Goal: Navigation & Orientation: Understand site structure

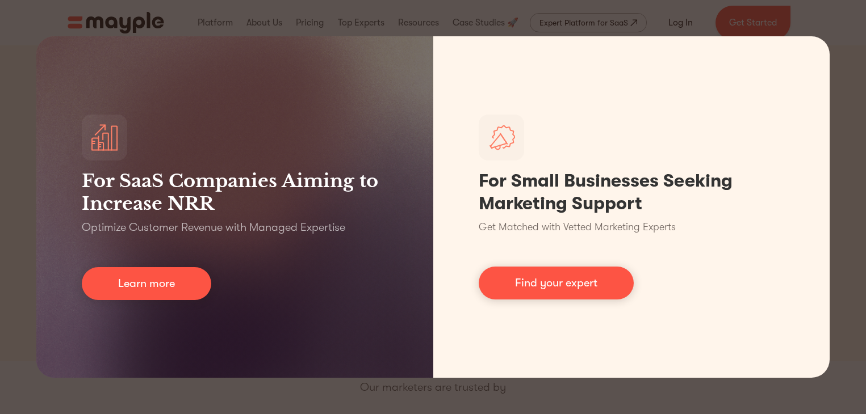
click at [804, 27] on div "For SaaS Companies Aiming to Increase NRR Optimize Customer Revenue with Manage…" at bounding box center [433, 207] width 866 height 414
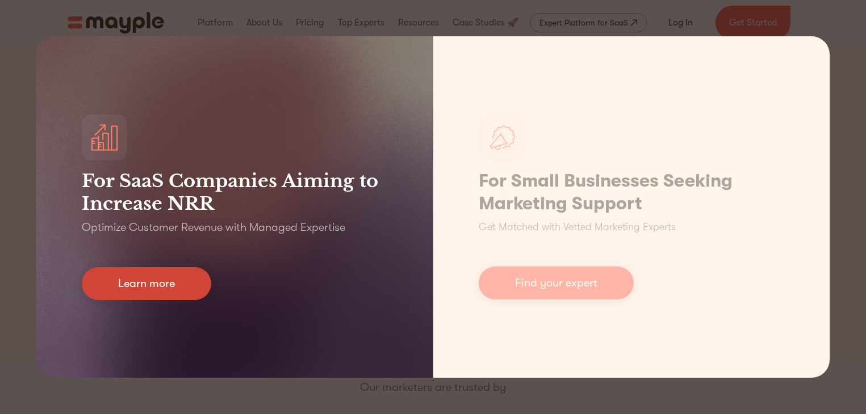
click at [178, 274] on link "Learn more" at bounding box center [146, 283] width 129 height 33
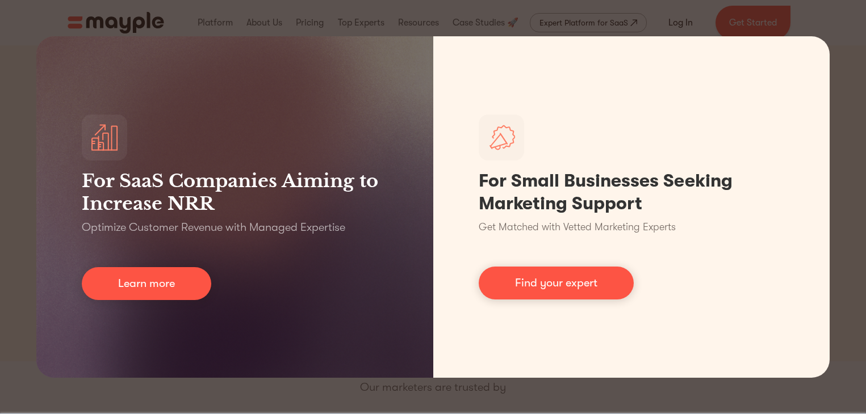
click at [847, 41] on div "For SaaS Companies Aiming to Increase NRR Optimize Customer Revenue with Manage…" at bounding box center [433, 207] width 866 height 414
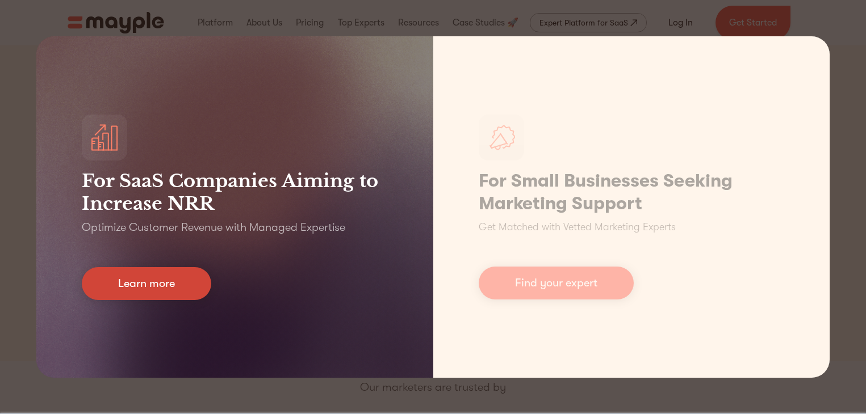
click at [188, 283] on link "Learn more" at bounding box center [146, 283] width 129 height 33
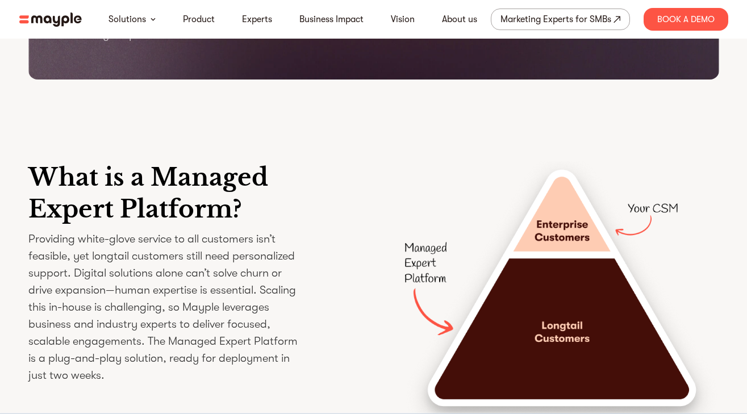
scroll to position [1415, 0]
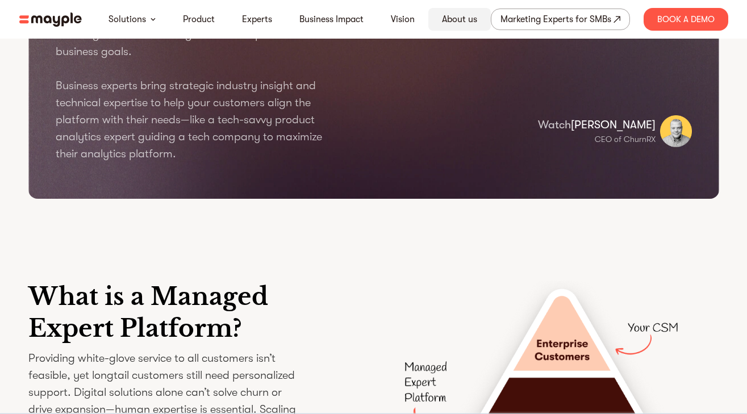
click at [454, 15] on link "About us" at bounding box center [459, 19] width 35 height 14
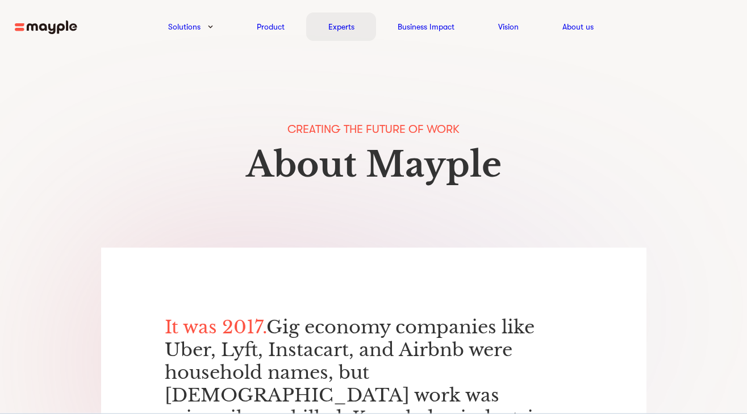
click at [350, 28] on link "Experts" at bounding box center [341, 27] width 26 height 14
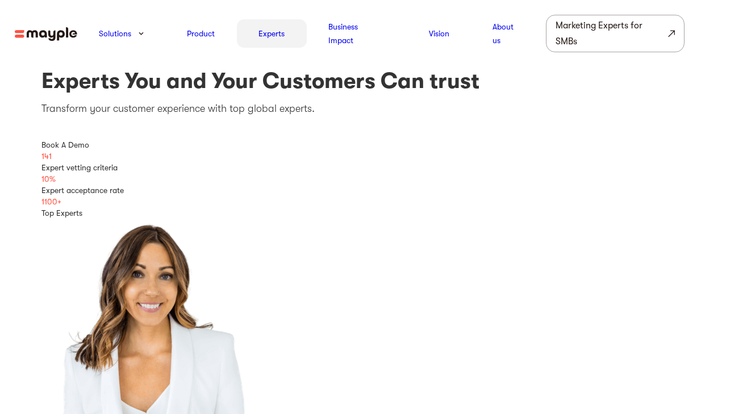
click at [277, 28] on link "Experts" at bounding box center [271, 34] width 26 height 14
click at [423, 36] on div "Vision" at bounding box center [439, 33] width 64 height 28
click at [62, 28] on img at bounding box center [46, 34] width 62 height 14
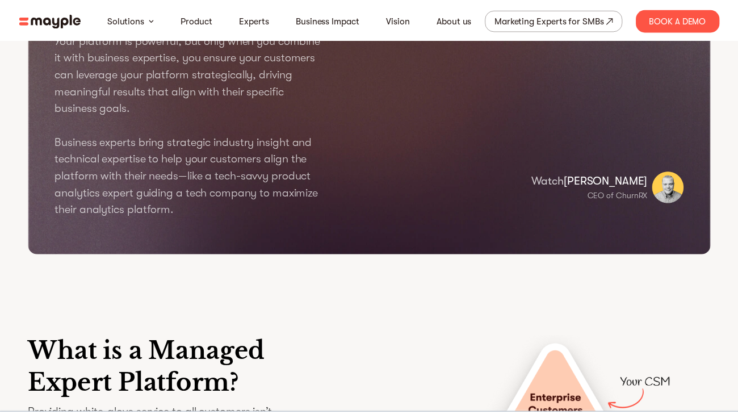
scroll to position [1285, 0]
